Goal: Task Accomplishment & Management: Use online tool/utility

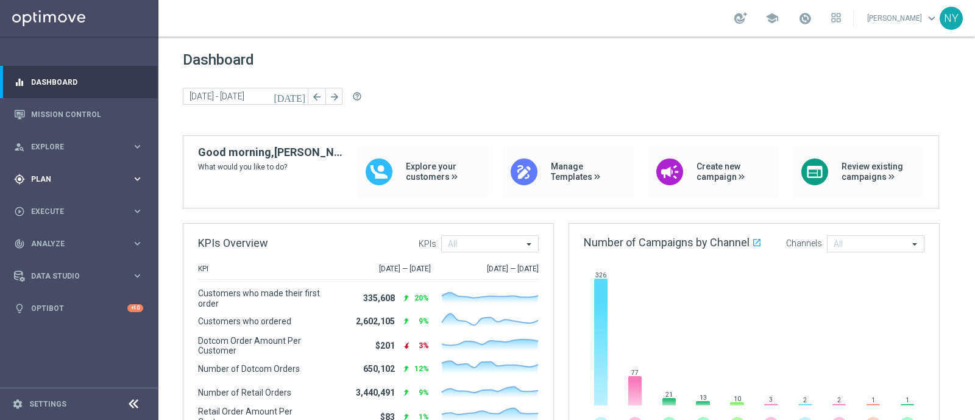
click at [31, 172] on div "gps_fixed Plan keyboard_arrow_right" at bounding box center [78, 179] width 157 height 32
click at [53, 241] on span "Templates" at bounding box center [75, 240] width 87 height 7
click at [52, 256] on link "Optimail" at bounding box center [82, 259] width 89 height 10
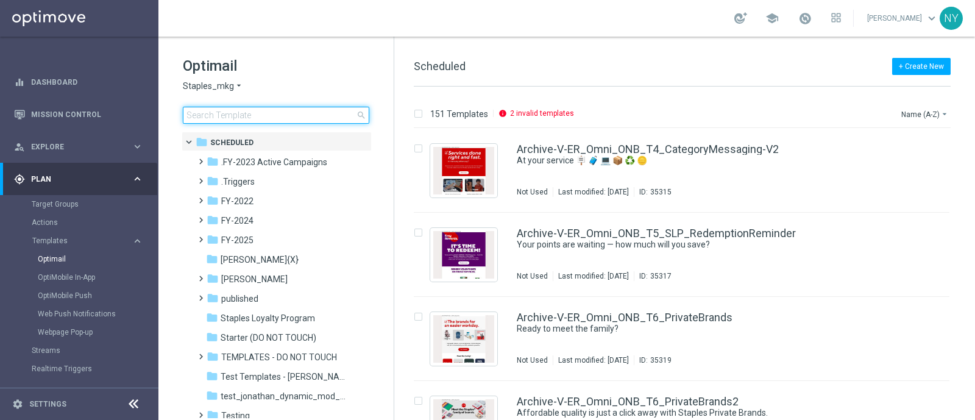
click at [208, 111] on input at bounding box center [276, 115] width 186 height 17
type input "V-ER_DC_New_Trending_August"
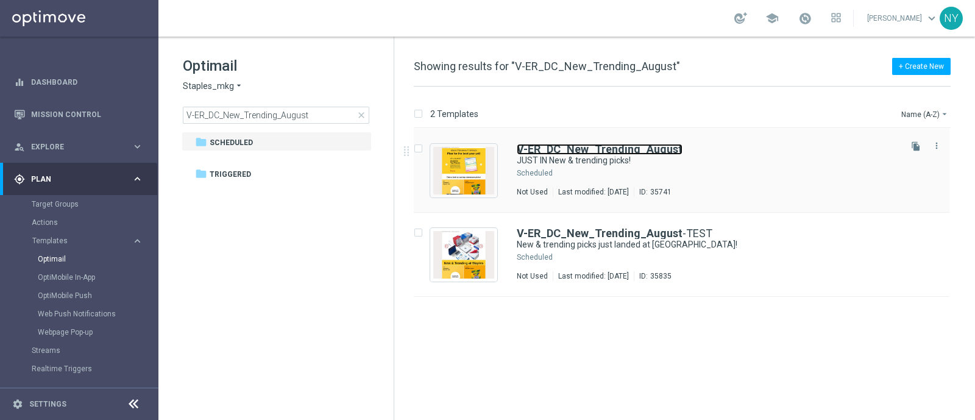
click at [592, 152] on b "V-ER_DC_New_Trending_August" at bounding box center [600, 149] width 166 height 13
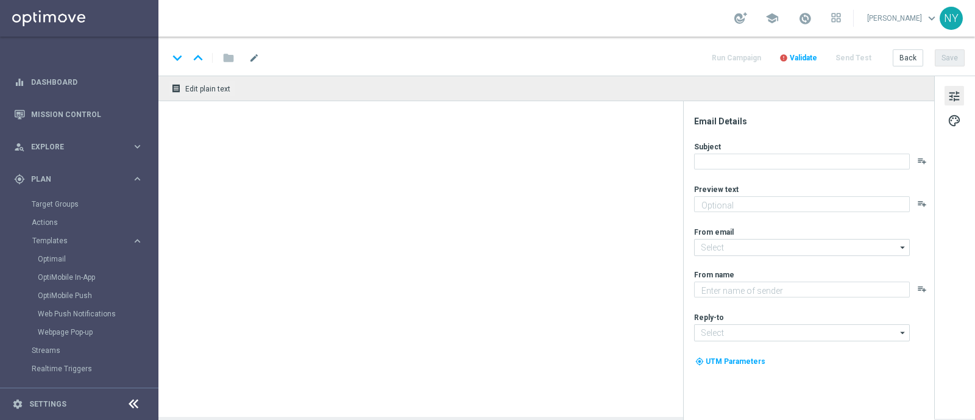
type textarea "Plus school-ready supplies for their first day."
type input "[EMAIL_ADDRESS][DOMAIN_NAME]"
type textarea "Staples"
type input "[EMAIL_ADDRESS][DOMAIN_NAME]"
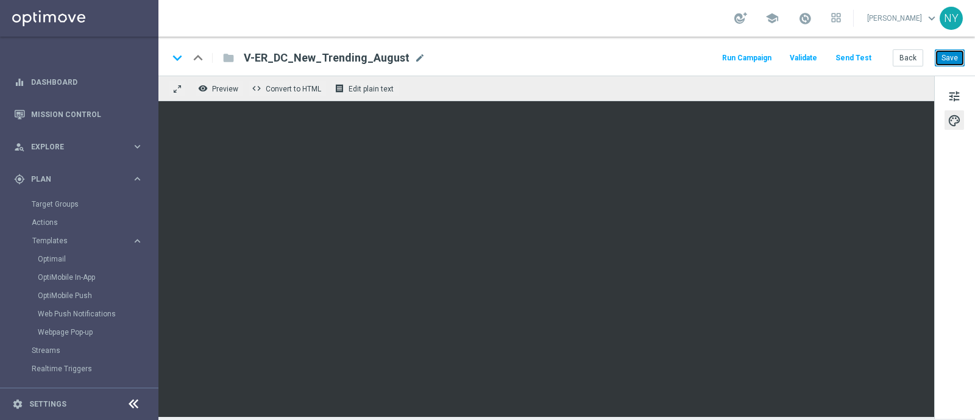
click at [955, 54] on button "Save" at bounding box center [950, 57] width 30 height 17
click at [857, 57] on button "Send Test" at bounding box center [853, 58] width 40 height 16
click at [859, 55] on button "Send Test" at bounding box center [853, 58] width 40 height 16
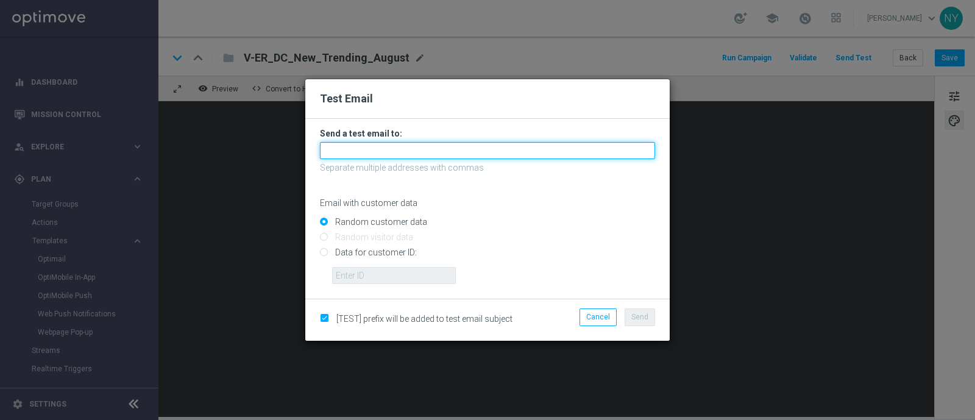
click at [356, 152] on input "text" at bounding box center [487, 150] width 335 height 17
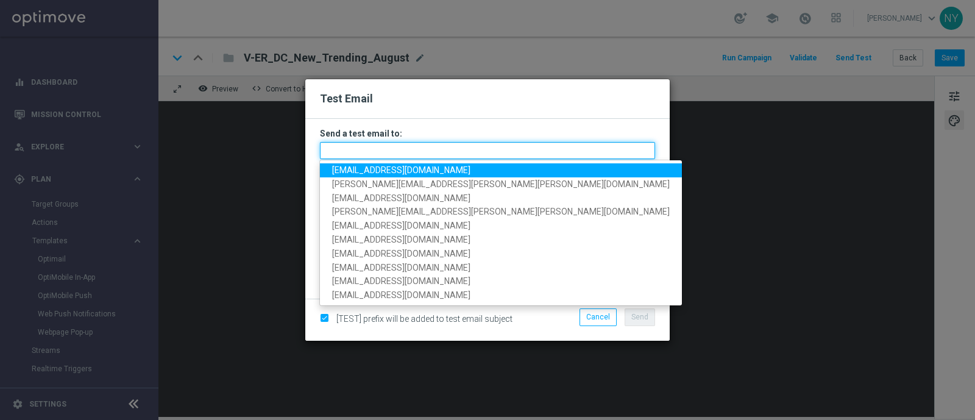
paste input "[EMAIL_ADDRESS][DOMAIN_NAME]"
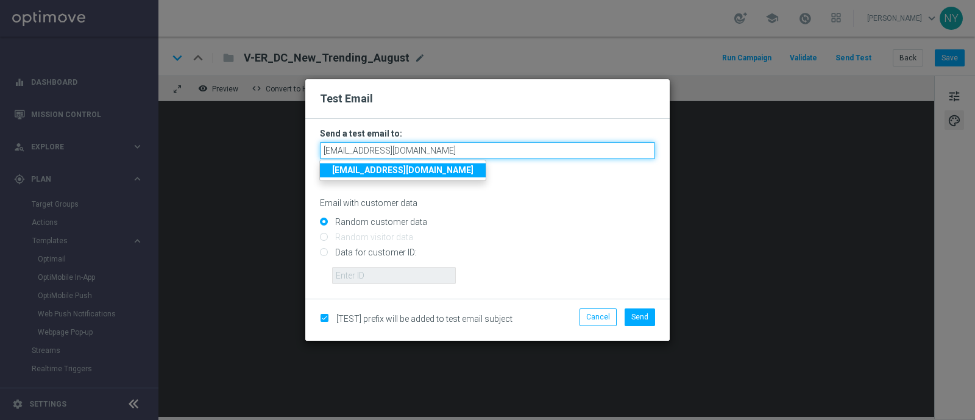
type input "[EMAIL_ADDRESS][DOMAIN_NAME]"
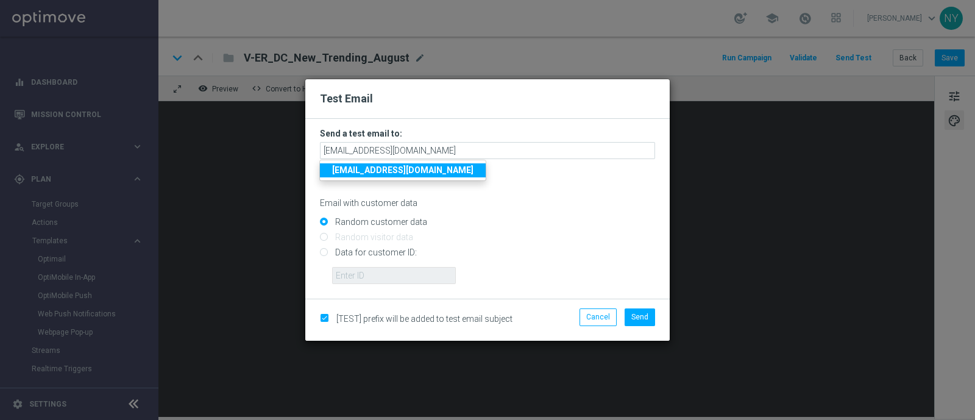
click at [321, 254] on input "Data for customer ID:" at bounding box center [487, 257] width 335 height 17
radio input "true"
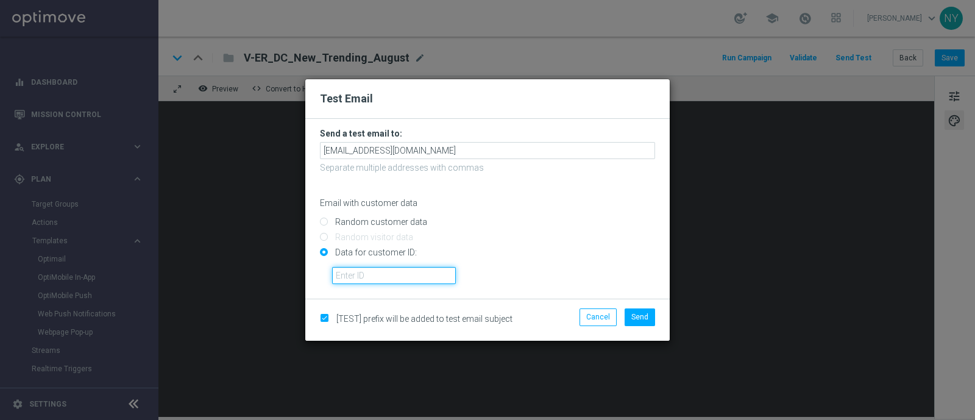
click at [348, 277] on input "text" at bounding box center [394, 275] width 124 height 17
click at [387, 273] on input "text" at bounding box center [394, 275] width 124 height 17
paste input "10000020539"
type input "10000020539"
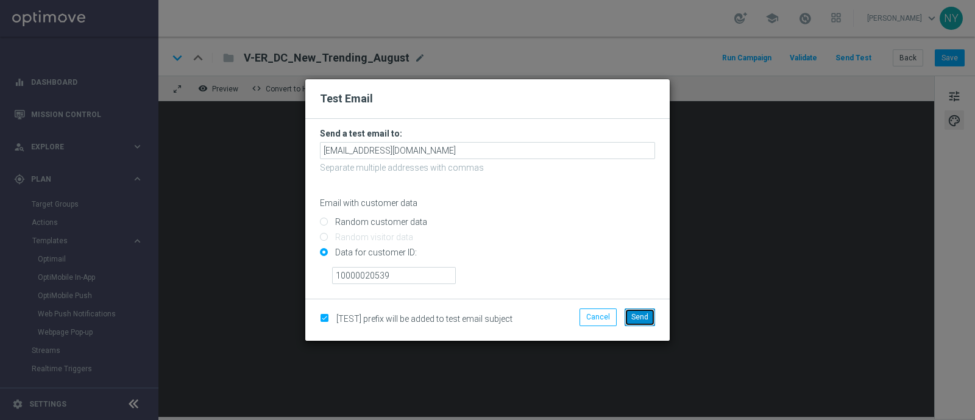
click at [634, 316] on span "Send" at bounding box center [639, 317] width 17 height 9
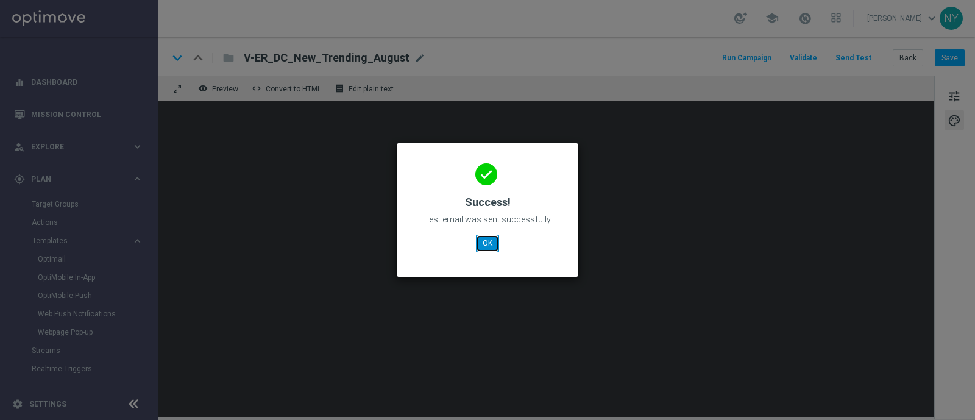
click at [476, 237] on button "OK" at bounding box center [487, 243] width 23 height 17
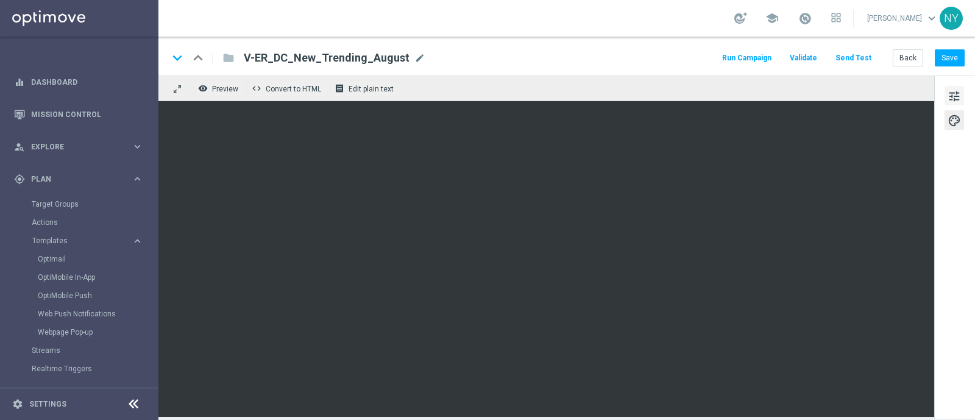
click at [952, 91] on span "tune" at bounding box center [953, 96] width 13 height 16
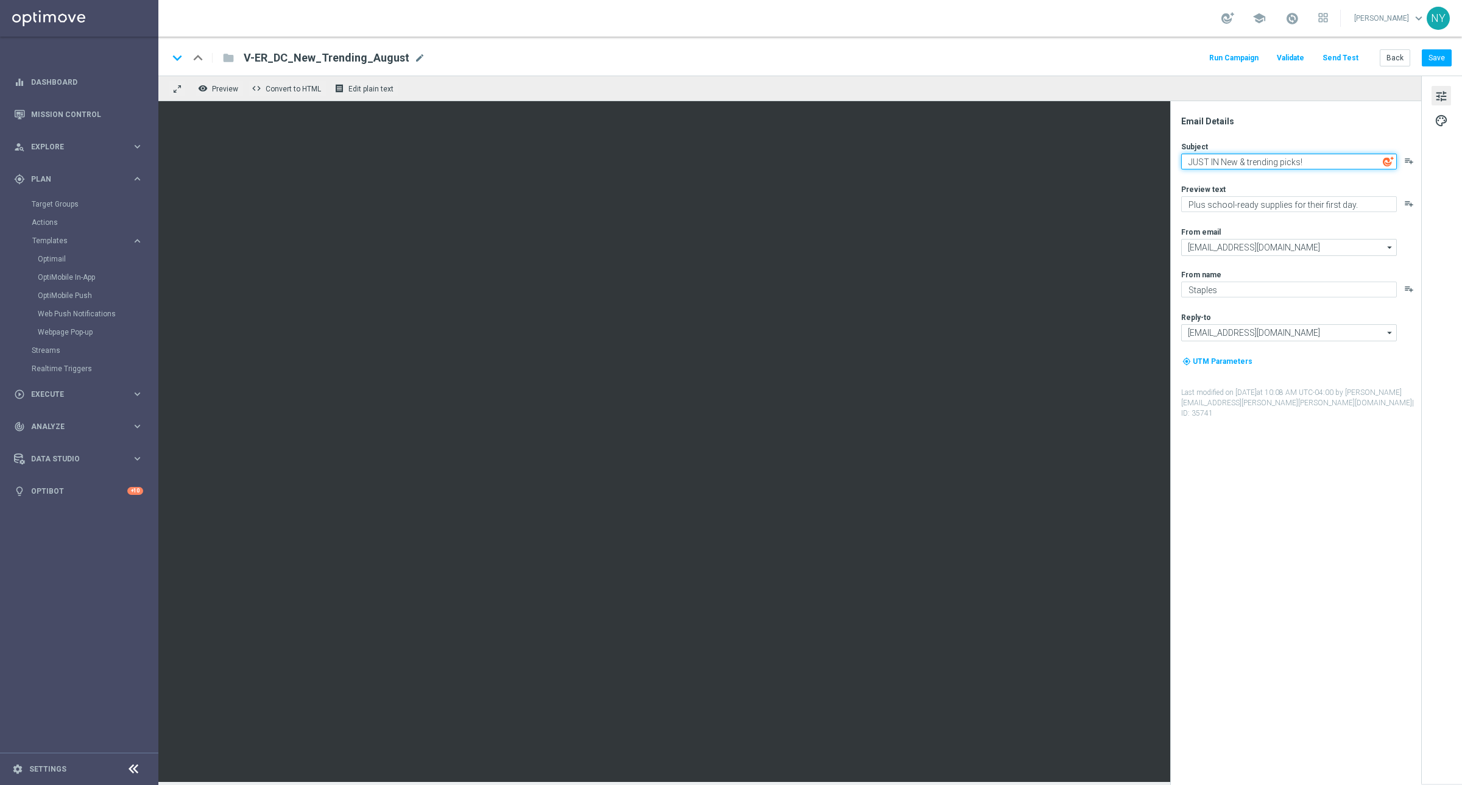
click at [974, 163] on textarea "JUST IN New & trending picks!" at bounding box center [1289, 162] width 216 height 16
paste textarea "📣"
click at [974, 160] on textarea "JUST IN 📣 New & trending picks!" at bounding box center [1289, 162] width 216 height 16
type textarea "JUST IN 📣 New & trending picks!"
click at [974, 52] on button "Save" at bounding box center [1437, 57] width 30 height 17
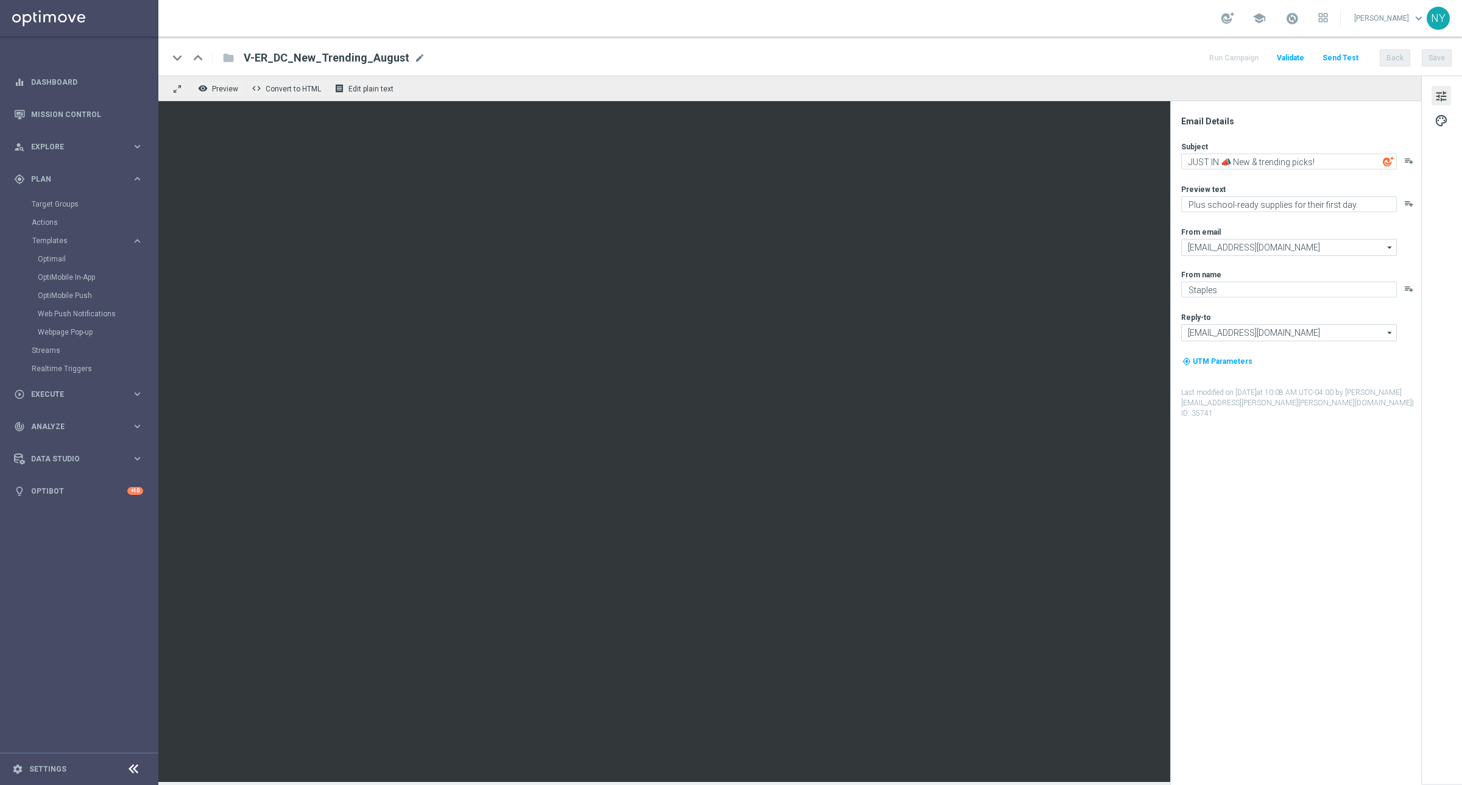
click at [974, 56] on button "Send Test" at bounding box center [1341, 58] width 40 height 16
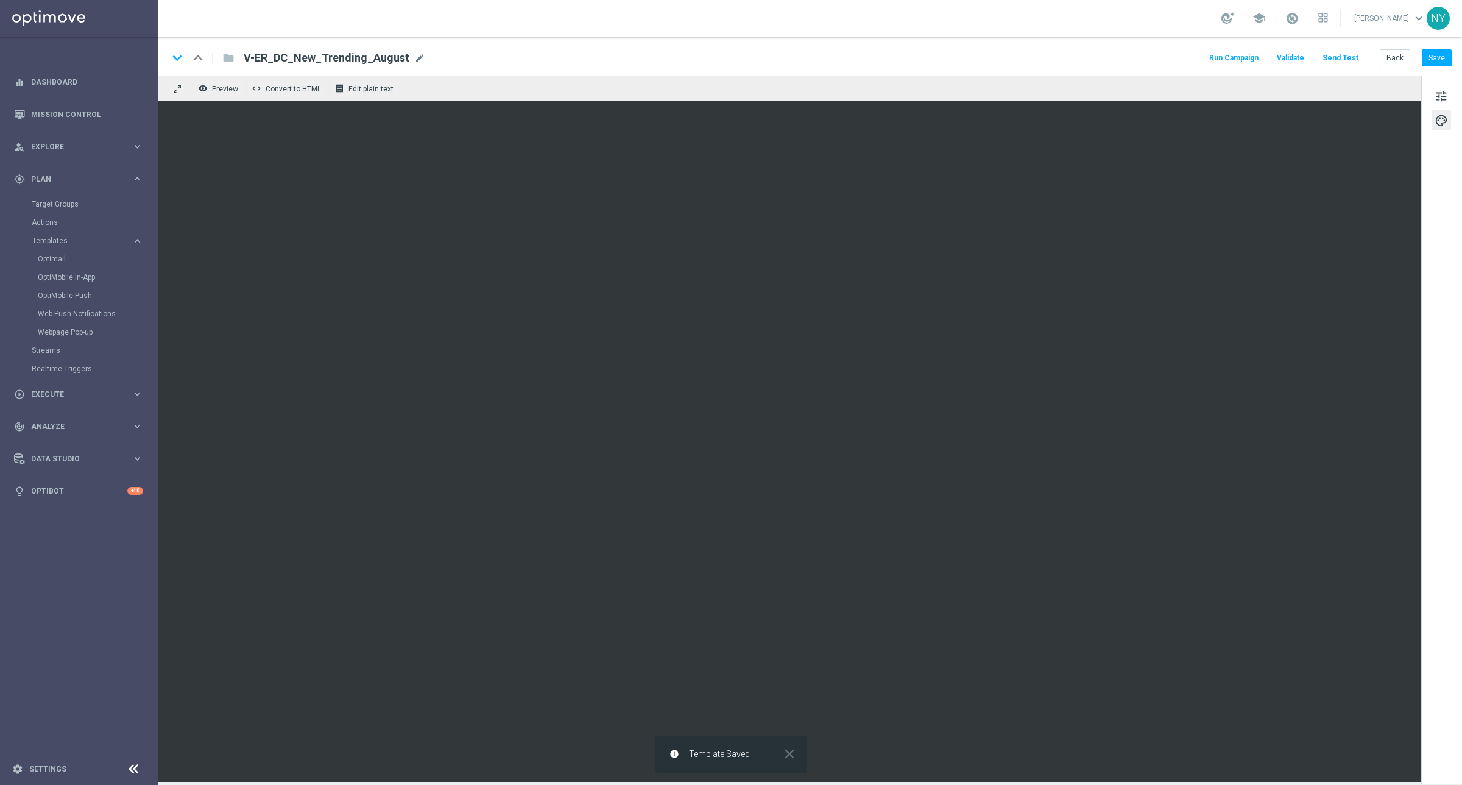
click at [974, 57] on button "Send Test" at bounding box center [1341, 58] width 40 height 16
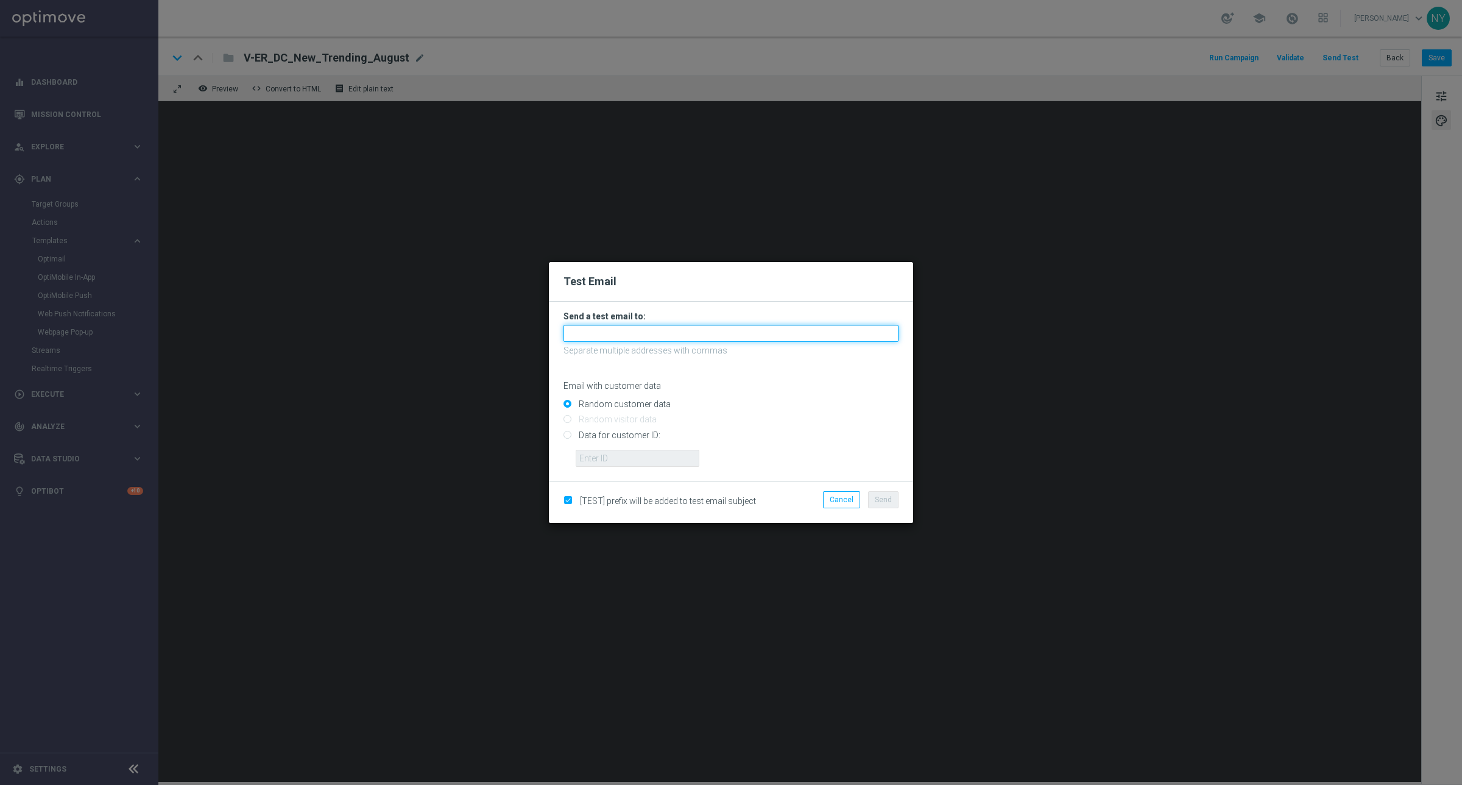
click at [580, 336] on input "text" at bounding box center [731, 333] width 335 height 17
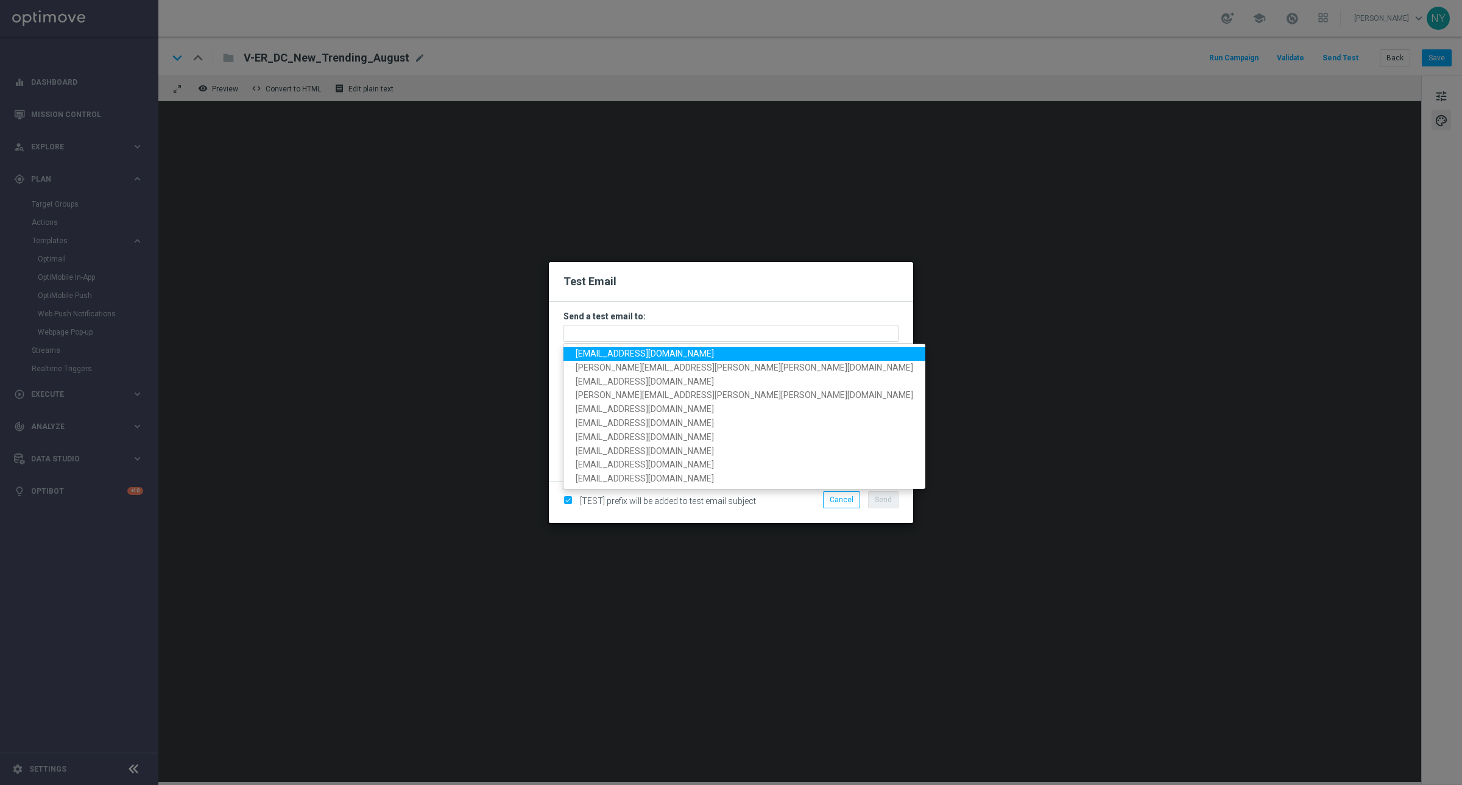
click at [609, 350] on span "[EMAIL_ADDRESS][DOMAIN_NAME]" at bounding box center [645, 353] width 138 height 10
type input "[EMAIL_ADDRESS][DOMAIN_NAME]"
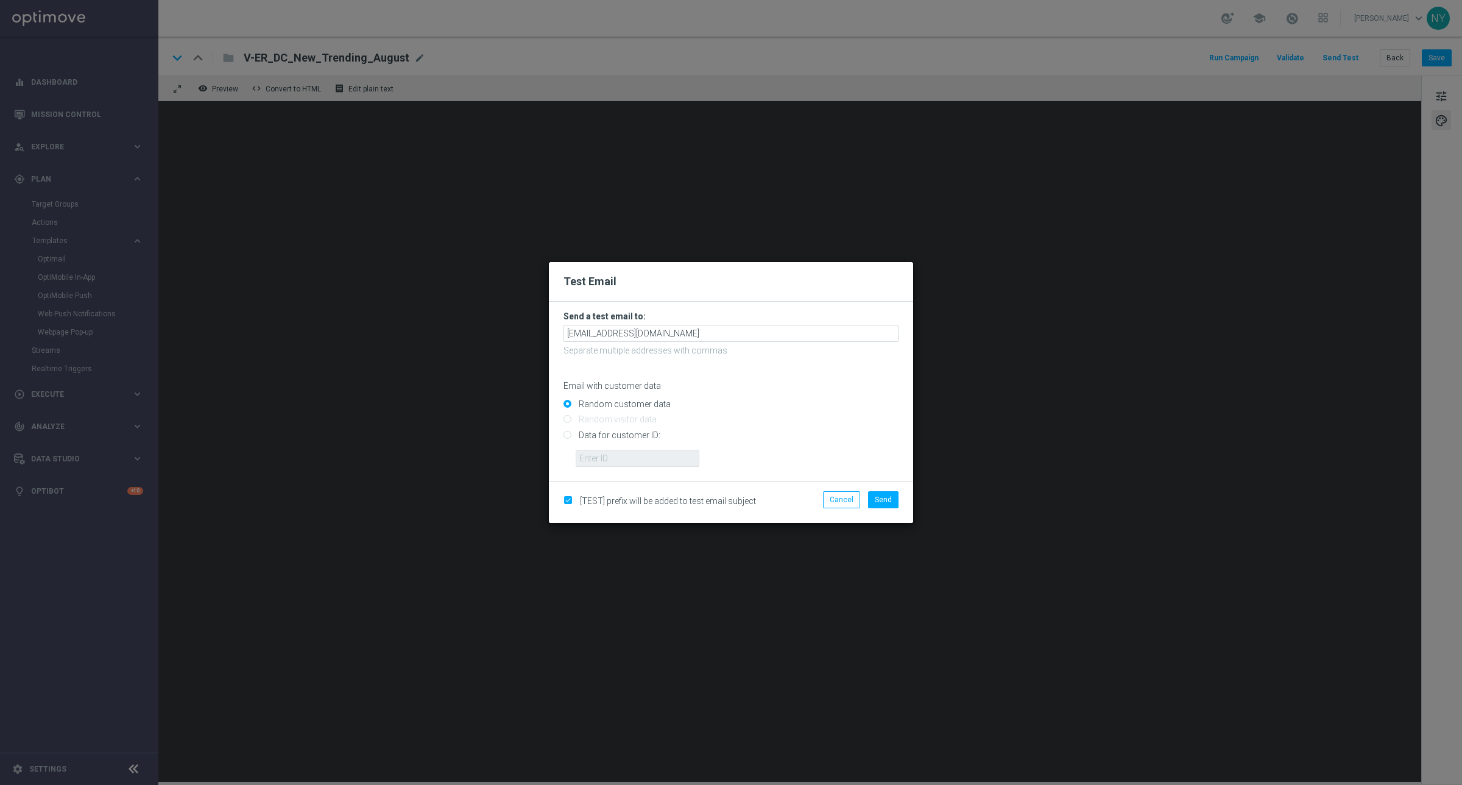
drag, startPoint x: 564, startPoint y: 433, endPoint x: 573, endPoint y: 437, distance: 10.6
click at [564, 419] on input "Data for customer ID:" at bounding box center [731, 439] width 335 height 17
radio input "true"
click at [610, 419] on input "text" at bounding box center [638, 458] width 124 height 17
paste input "10000020539"
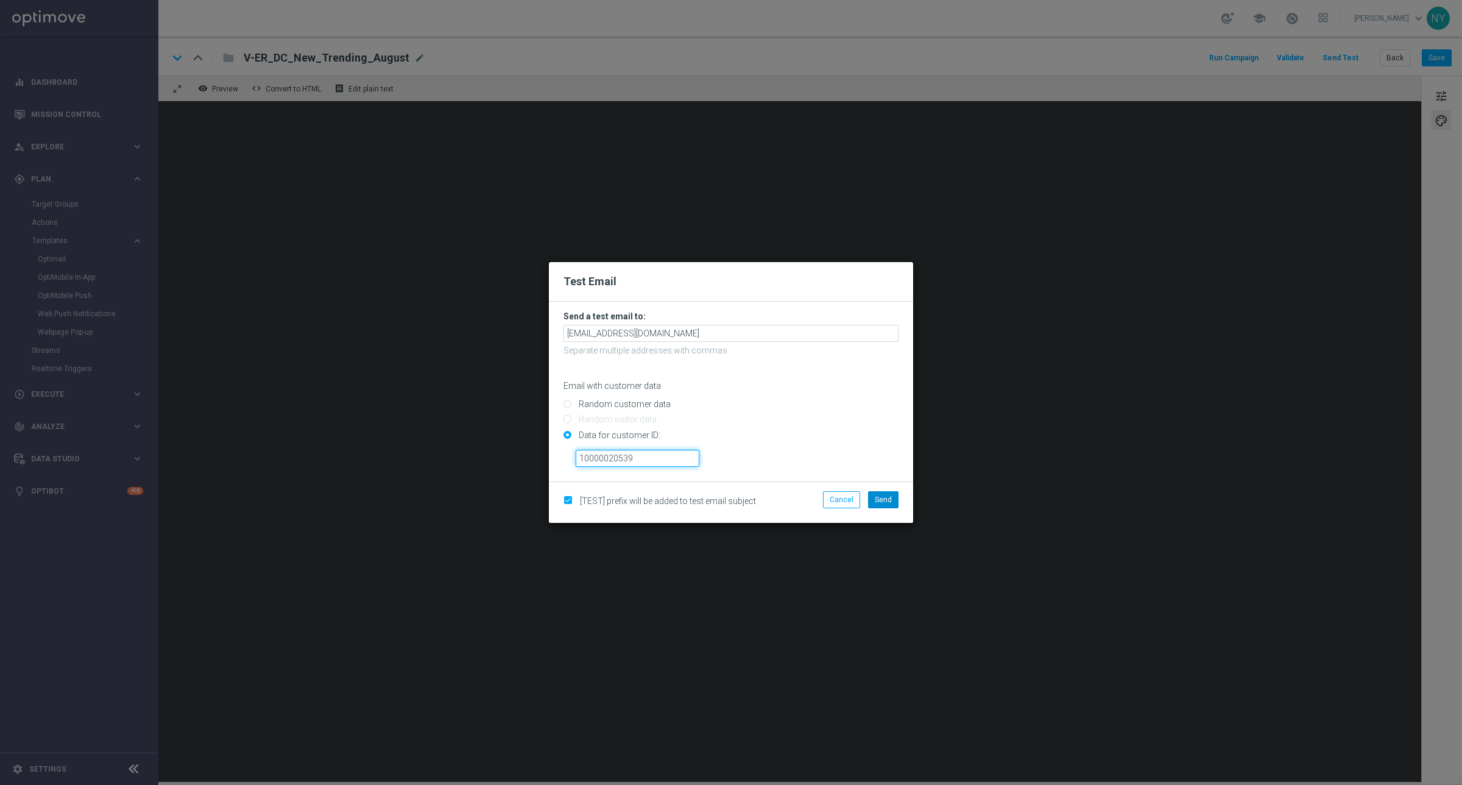
type input "10000020539"
click at [874, 419] on button "Send" at bounding box center [883, 499] width 30 height 17
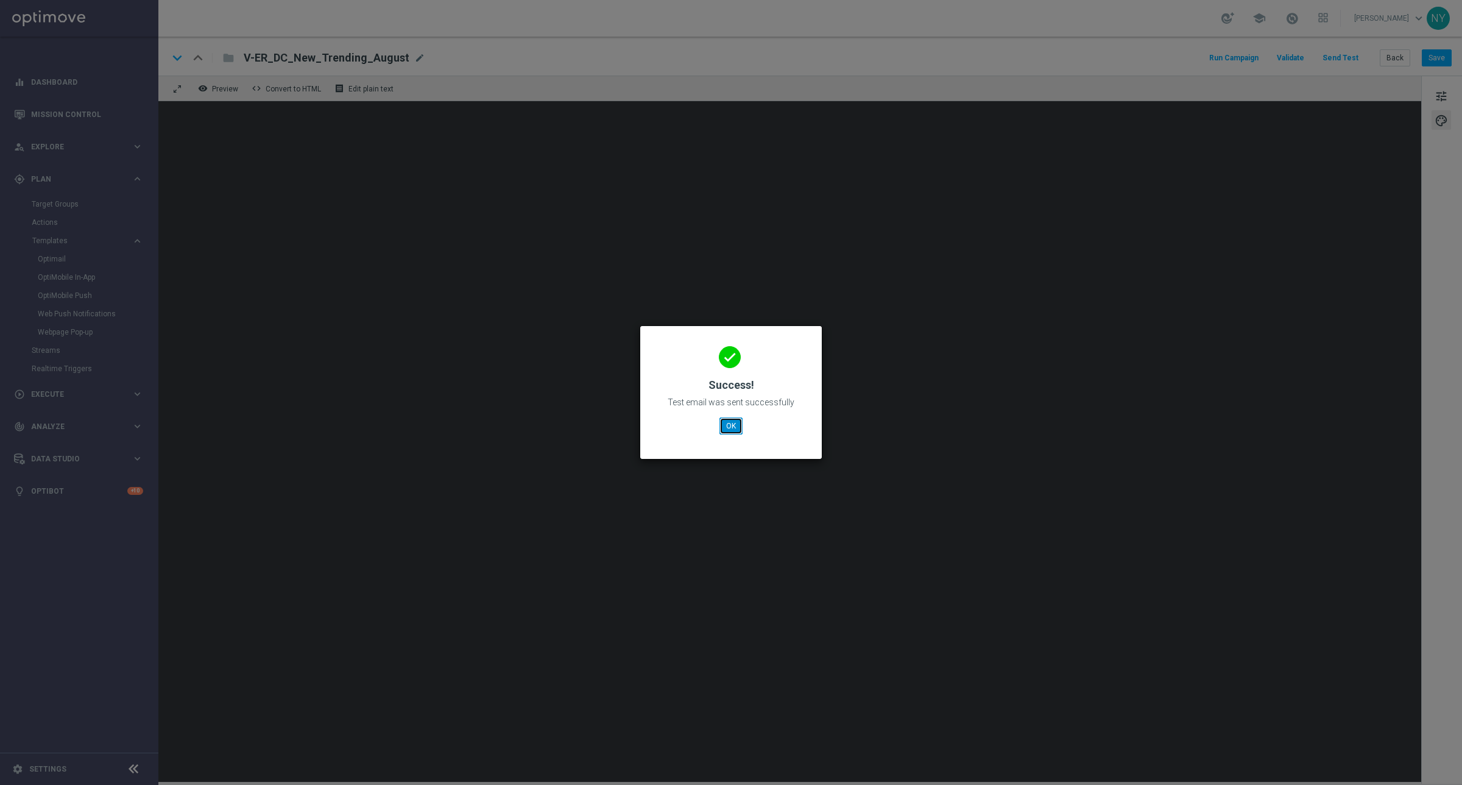
click at [734, 419] on button "OK" at bounding box center [731, 425] width 23 height 17
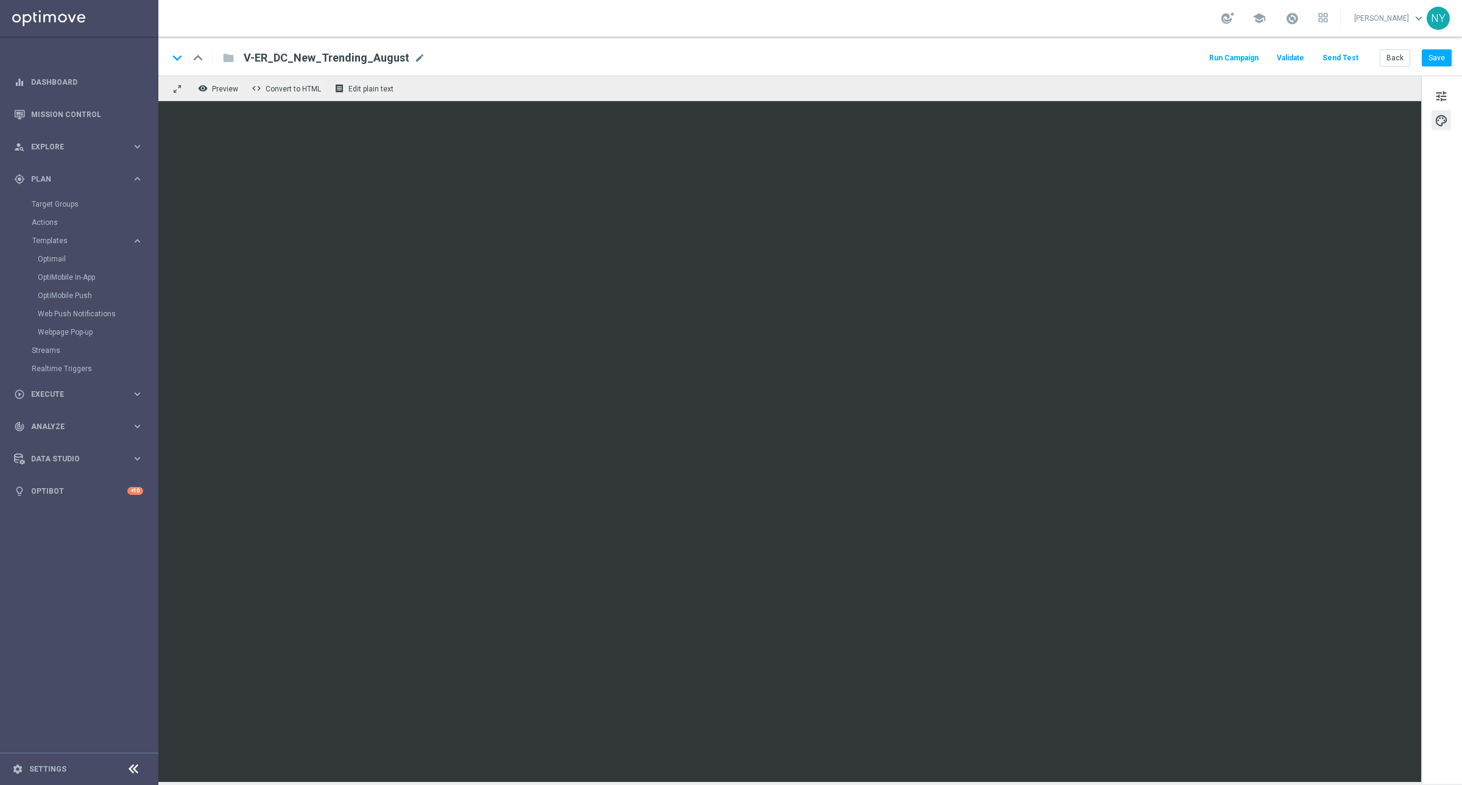
click at [974, 54] on button "Send Test" at bounding box center [1341, 58] width 40 height 16
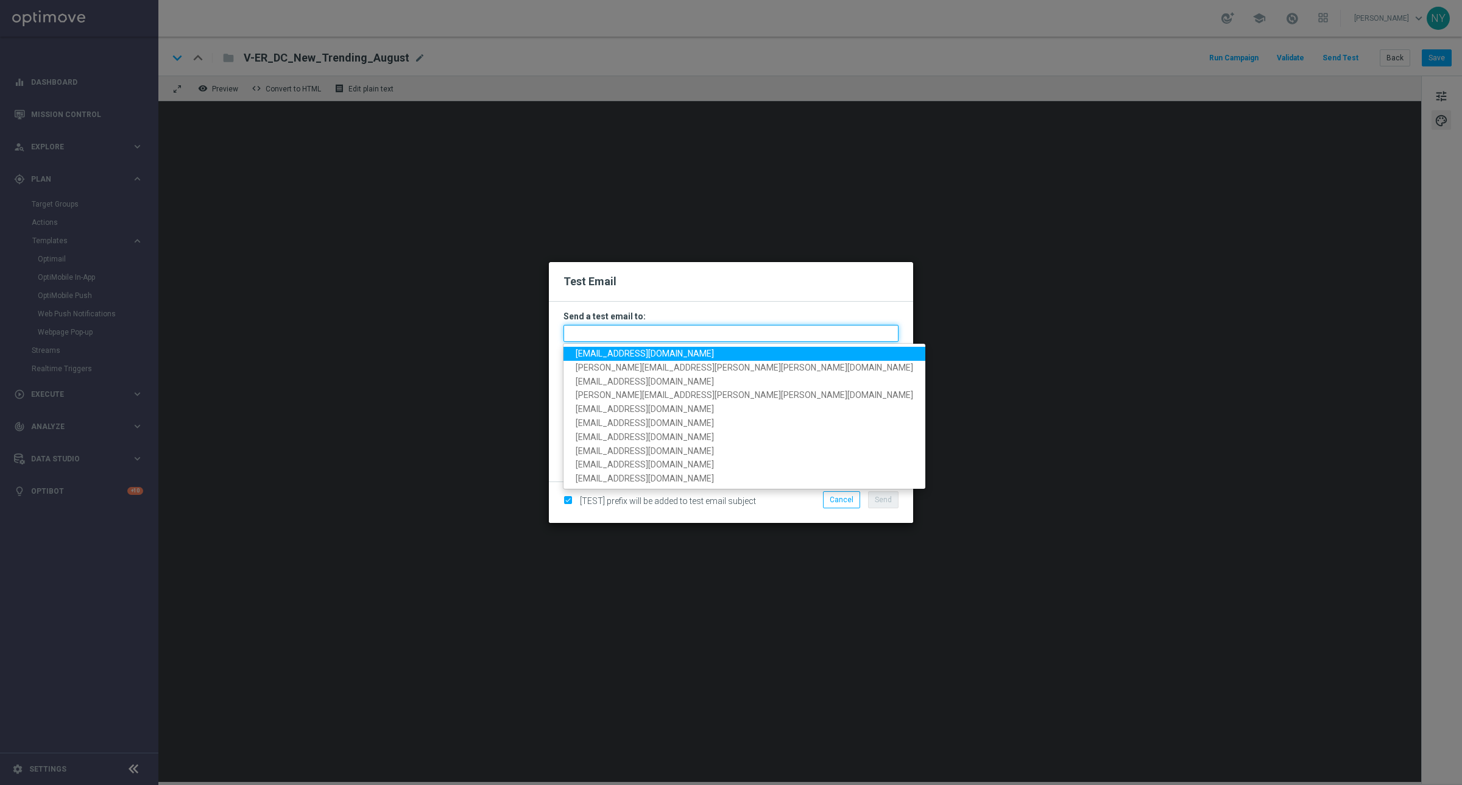
click at [588, 327] on input "text" at bounding box center [731, 333] width 335 height 17
paste input "[PERSON_NAME][EMAIL_ADDRESS][PERSON_NAME][PERSON_NAME][DOMAIN_NAME]"
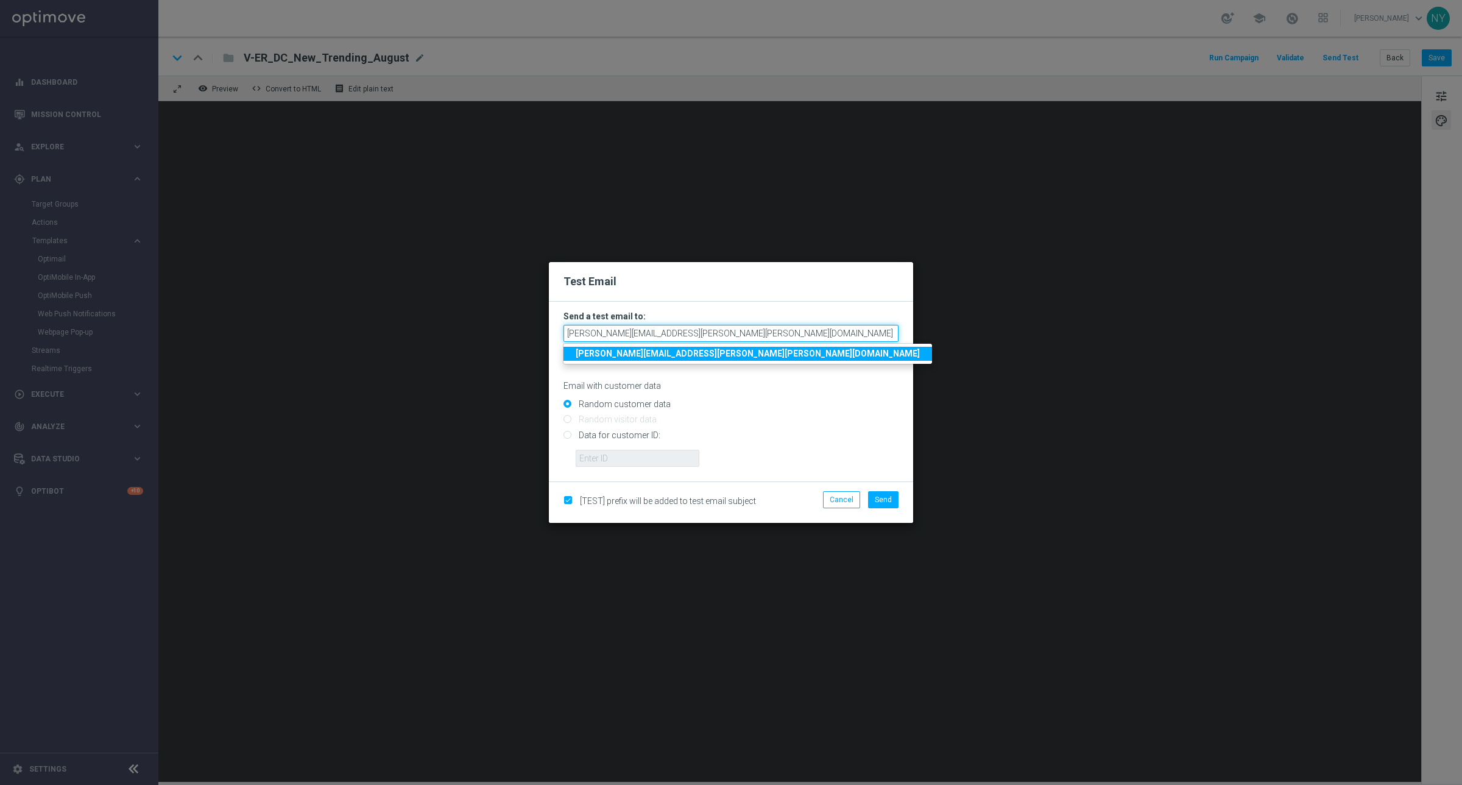
type input "[PERSON_NAME][EMAIL_ADDRESS][PERSON_NAME][PERSON_NAME][DOMAIN_NAME]"
click at [750, 410] on input "Random customer data" at bounding box center [731, 409] width 335 height 17
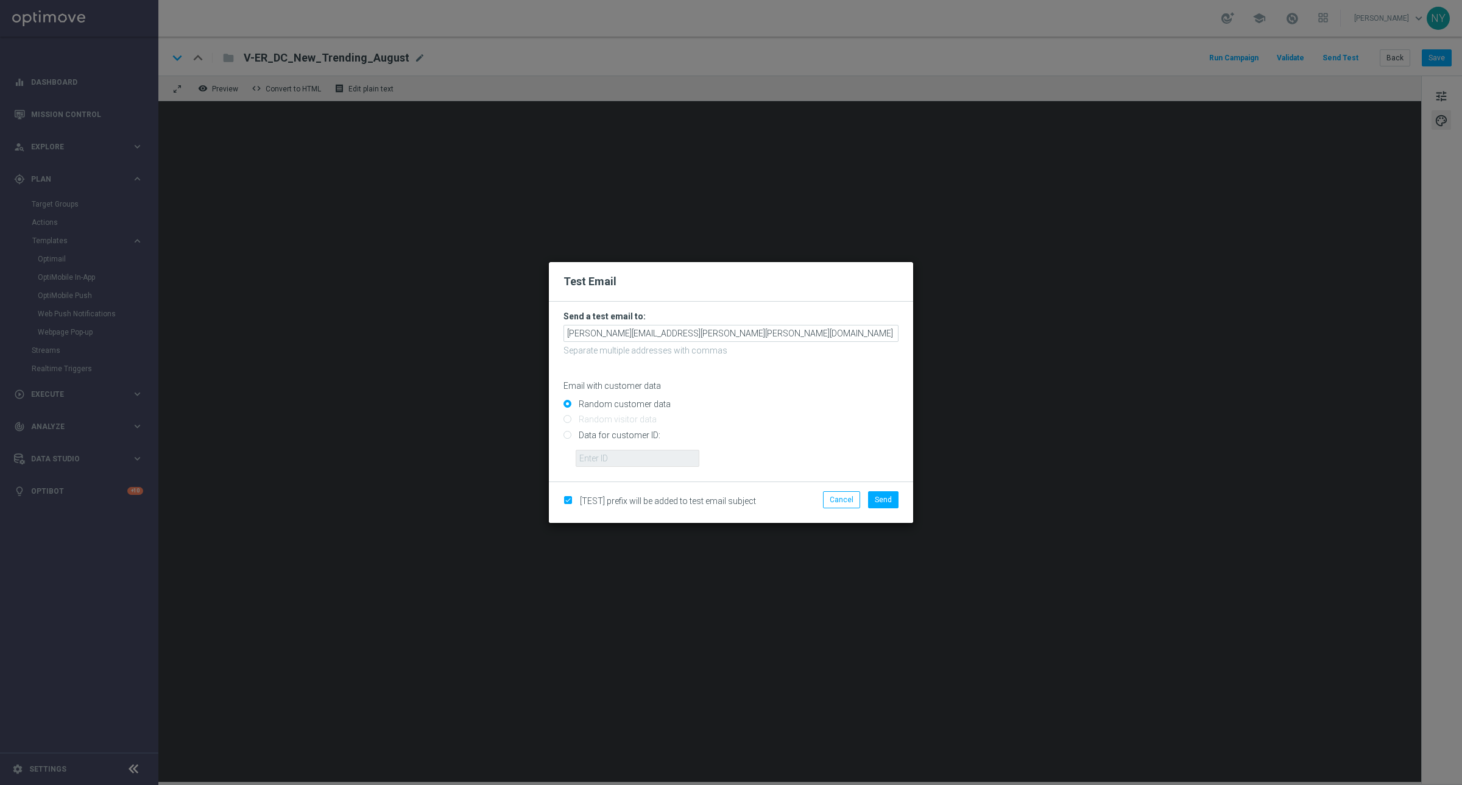
click at [571, 419] on input "Data for customer ID:" at bounding box center [731, 439] width 335 height 17
radio input "true"
click at [603, 419] on input "text" at bounding box center [638, 458] width 124 height 17
paste input "10000020539"
type input "10000020539"
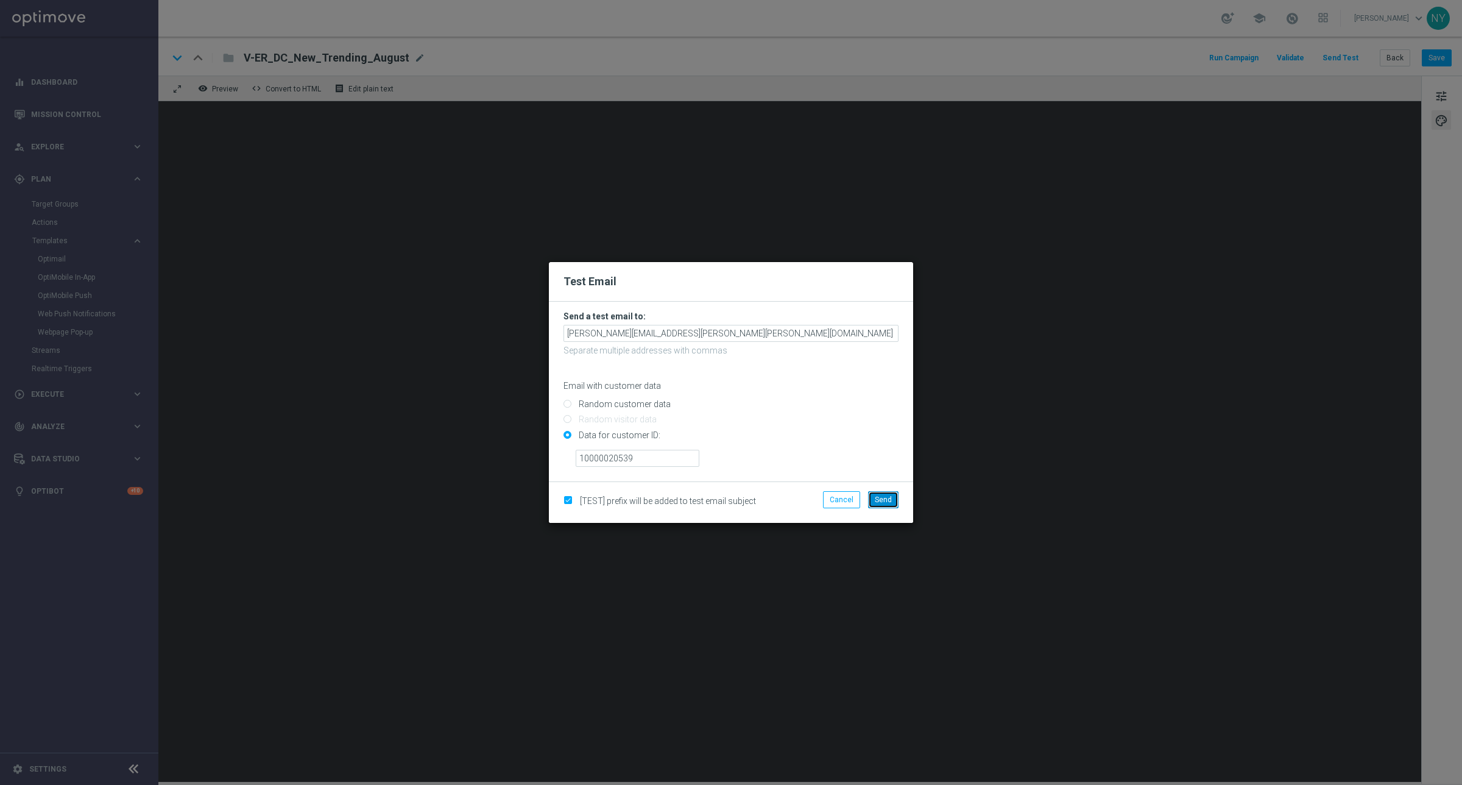
click at [879, 419] on button "Send" at bounding box center [883, 499] width 30 height 17
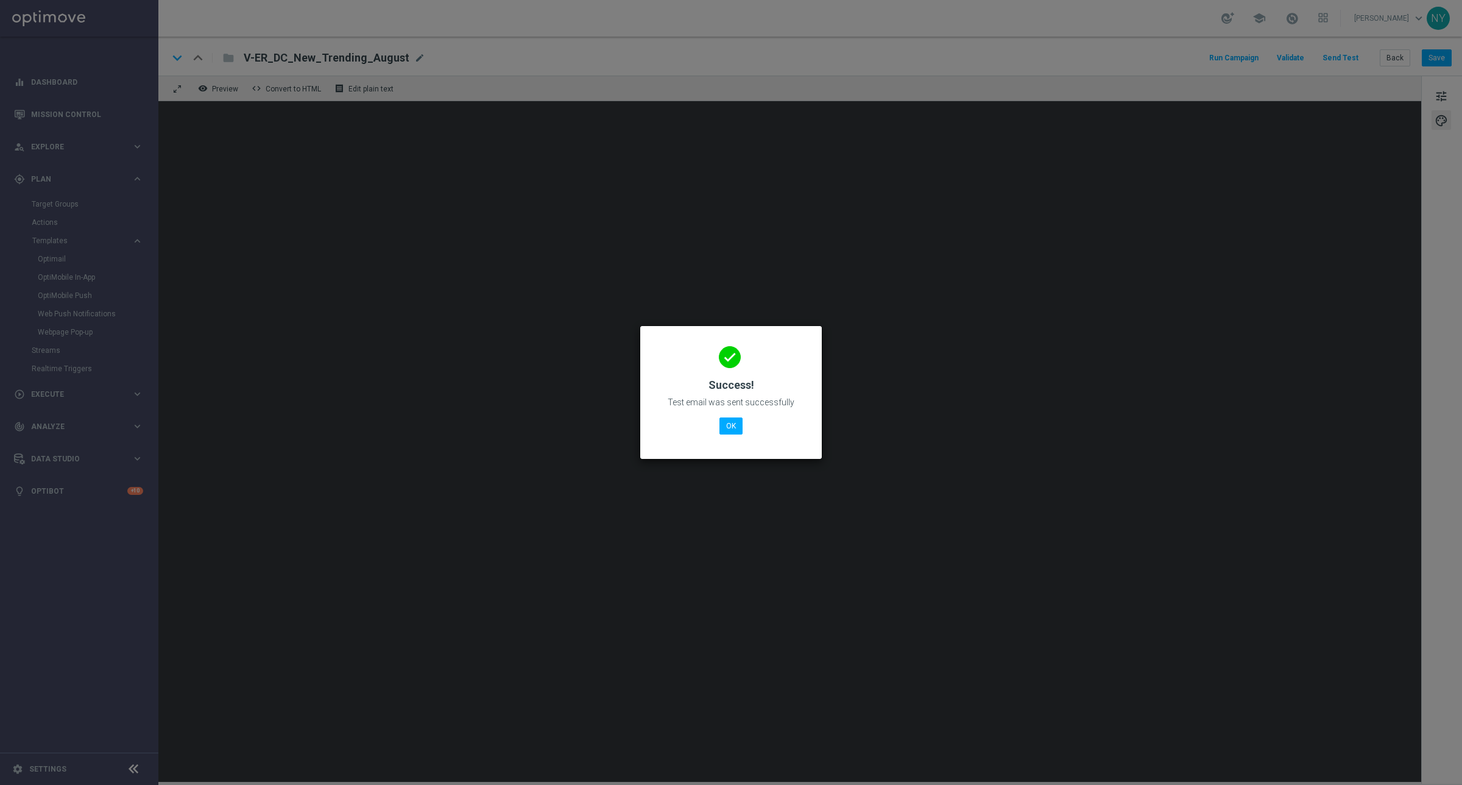
click at [718, 419] on div "done Success! Test email was sent successfully OK" at bounding box center [731, 391] width 152 height 106
